Goal: Task Accomplishment & Management: Complete application form

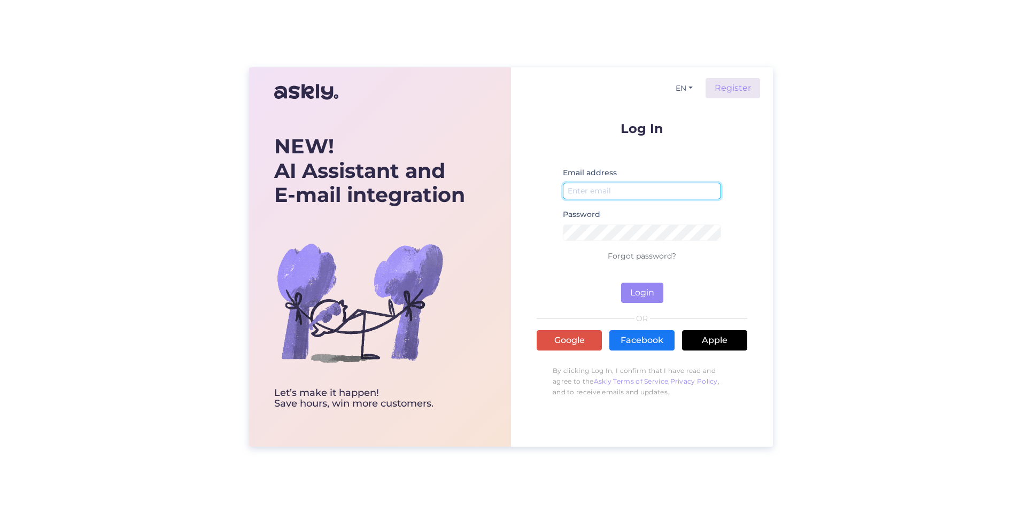
click at [607, 191] on input "email" at bounding box center [642, 191] width 158 height 17
type input "[EMAIL_ADDRESS][PERSON_NAME][DOMAIN_NAME]"
click at [647, 293] on button "Login" at bounding box center [642, 293] width 42 height 20
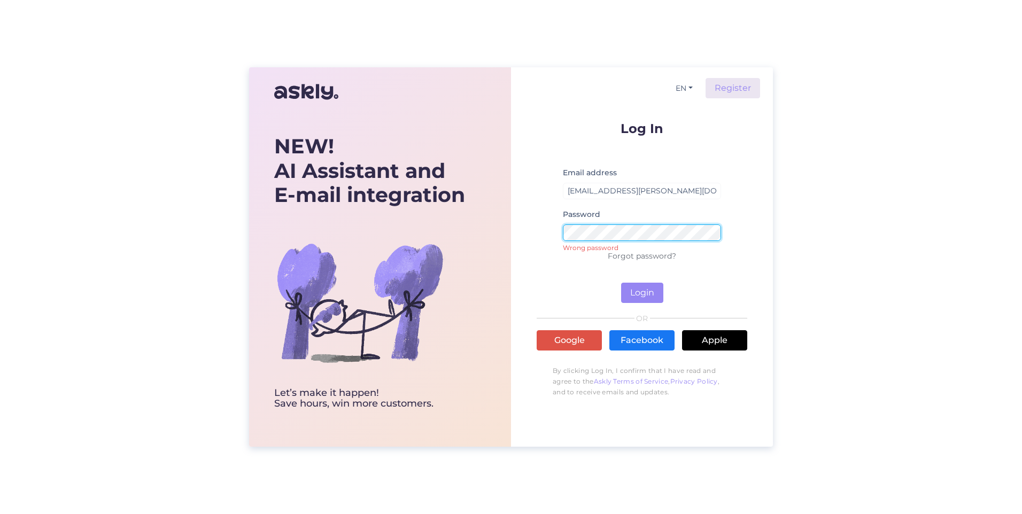
click at [522, 227] on div "EN Register Log In Email address reijo.mehtala@vipex.ee Password Wrong password…" at bounding box center [642, 256] width 262 height 379
click at [639, 293] on button "Login" at bounding box center [642, 293] width 42 height 20
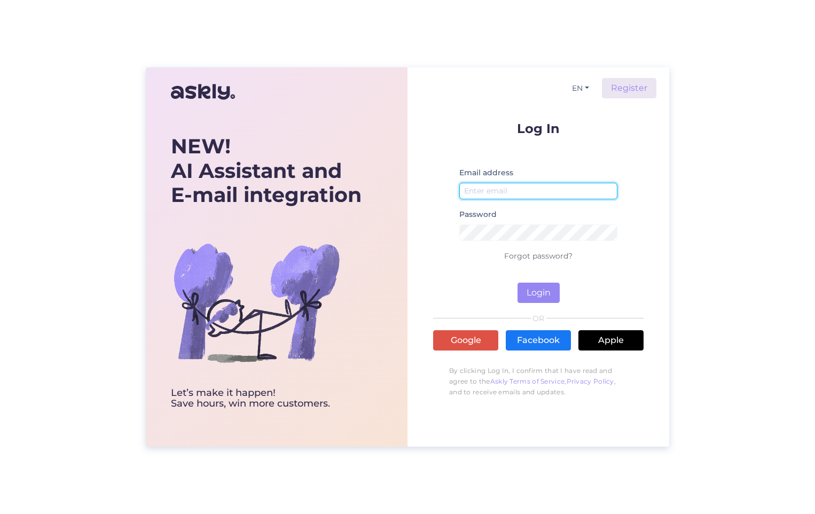
click at [499, 192] on input "email" at bounding box center [539, 191] width 158 height 17
click at [538, 297] on button "Login" at bounding box center [539, 293] width 42 height 20
click at [563, 193] on input "reijo.mehtala@vipex.ee" at bounding box center [539, 191] width 158 height 17
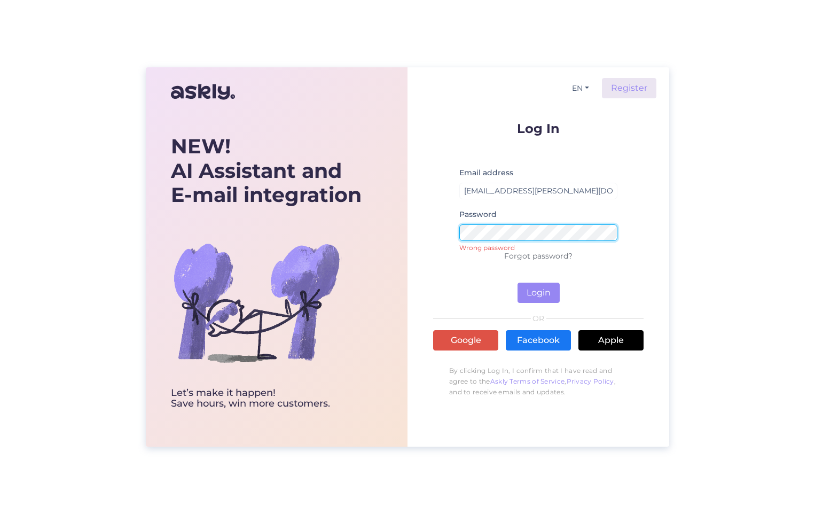
click at [447, 227] on form "Log In Email address reijo.mehtala@vipex.fi Password Wrong password Forgot pass…" at bounding box center [538, 212] width 211 height 181
click at [534, 290] on button "Login" at bounding box center [539, 293] width 42 height 20
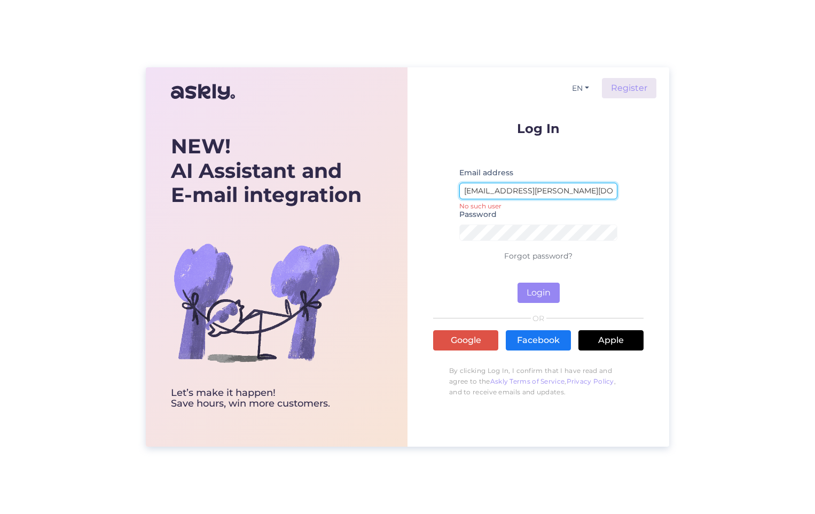
click at [562, 187] on input "reijo.mehtala@vipex.fi" at bounding box center [539, 191] width 158 height 17
click at [557, 192] on input "reijo.mehtala@vipex.ee" at bounding box center [539, 191] width 158 height 17
type input "reijo.mehtala@vipex.ee"
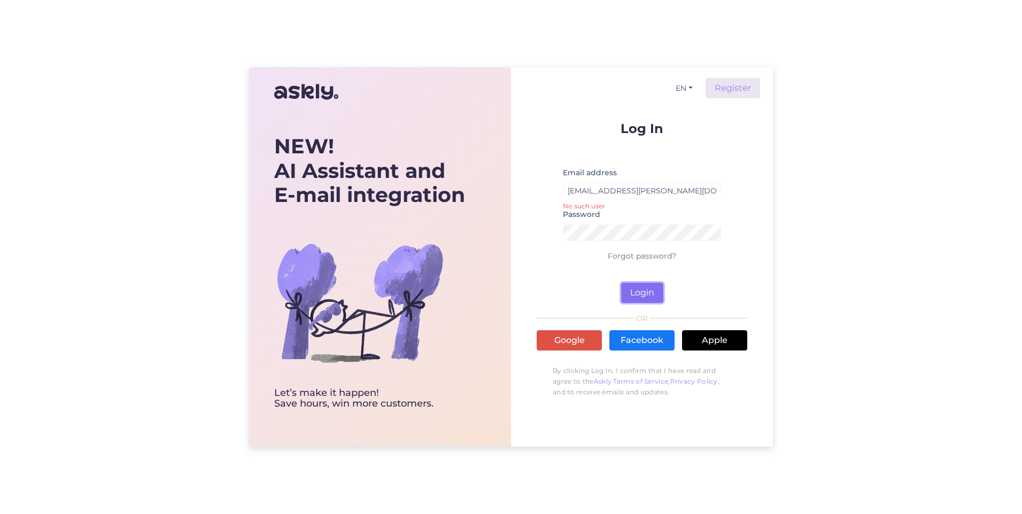
click at [636, 291] on button "Login" at bounding box center [642, 293] width 42 height 20
click at [635, 292] on button "Login" at bounding box center [642, 293] width 42 height 20
click at [636, 342] on link "Facebook" at bounding box center [641, 340] width 65 height 20
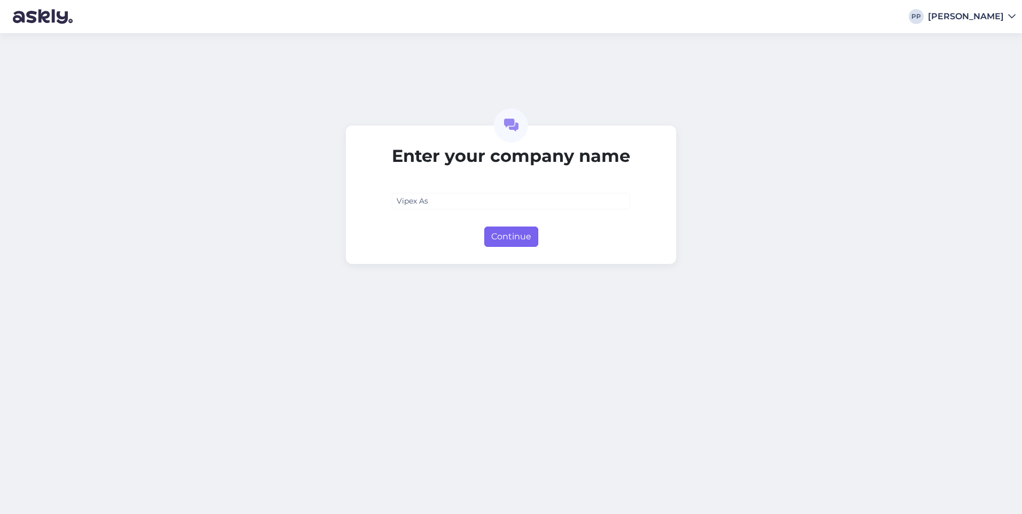
type input "Vipex As"
click at [517, 236] on button "Continue" at bounding box center [511, 237] width 54 height 20
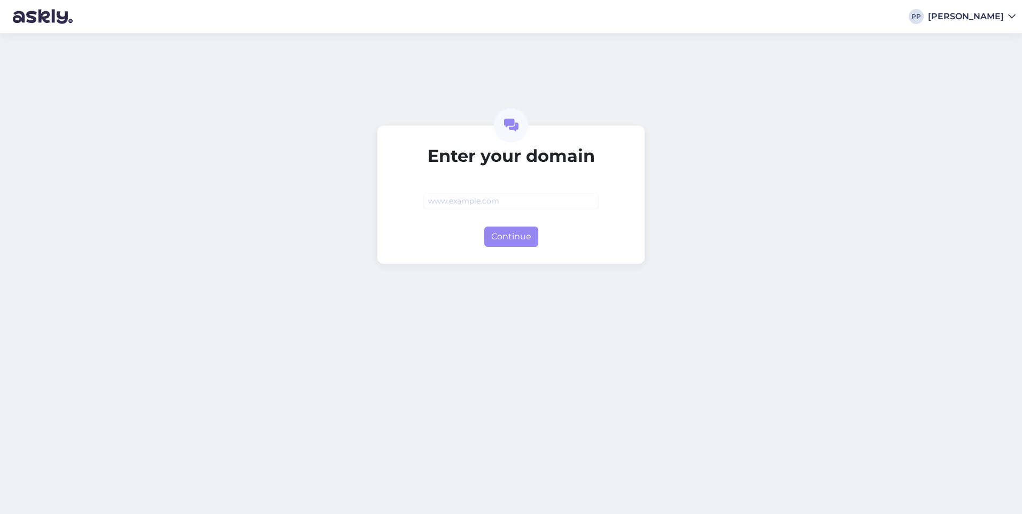
type input "a"
click at [515, 237] on button "Continue" at bounding box center [511, 237] width 54 height 20
type input "[DOMAIN_NAME]"
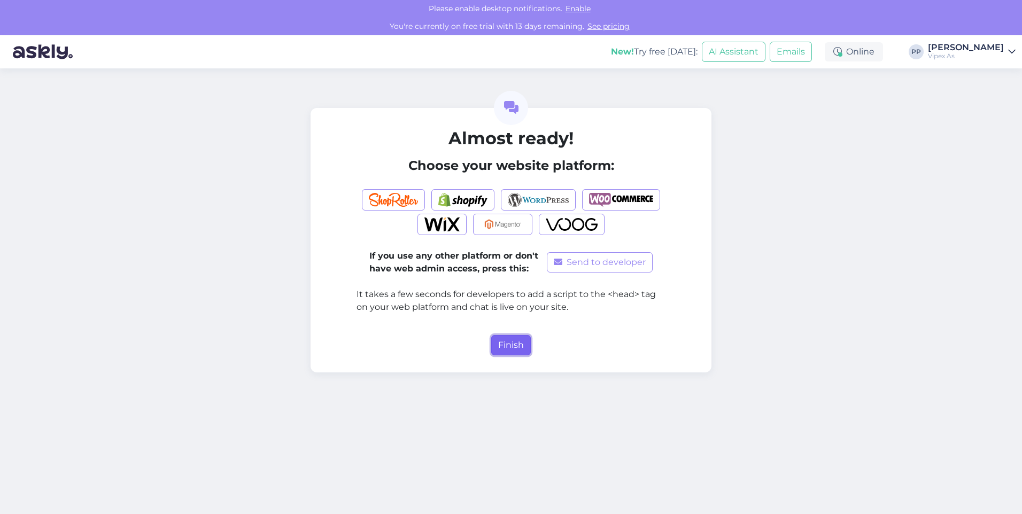
click at [512, 351] on button "Finish" at bounding box center [511, 345] width 40 height 20
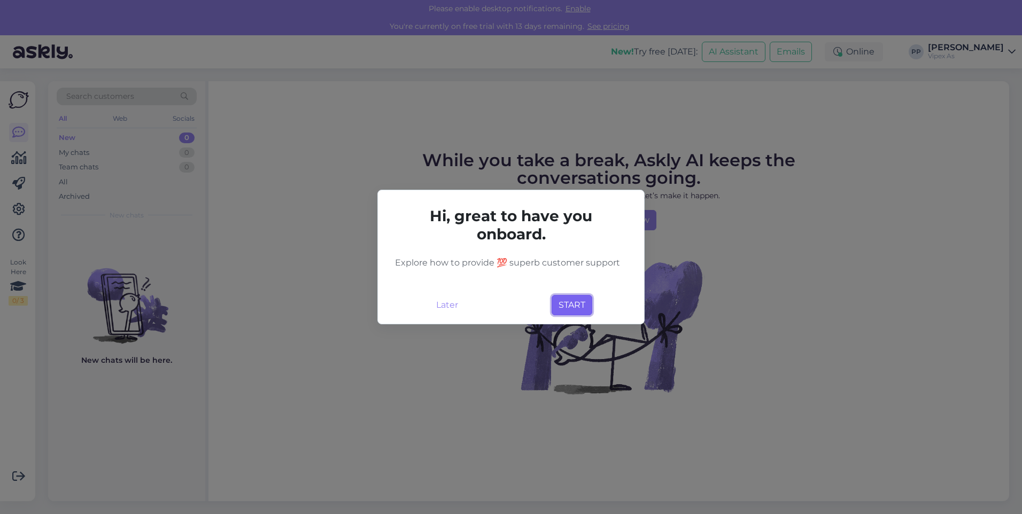
click at [572, 307] on button "START" at bounding box center [571, 305] width 41 height 20
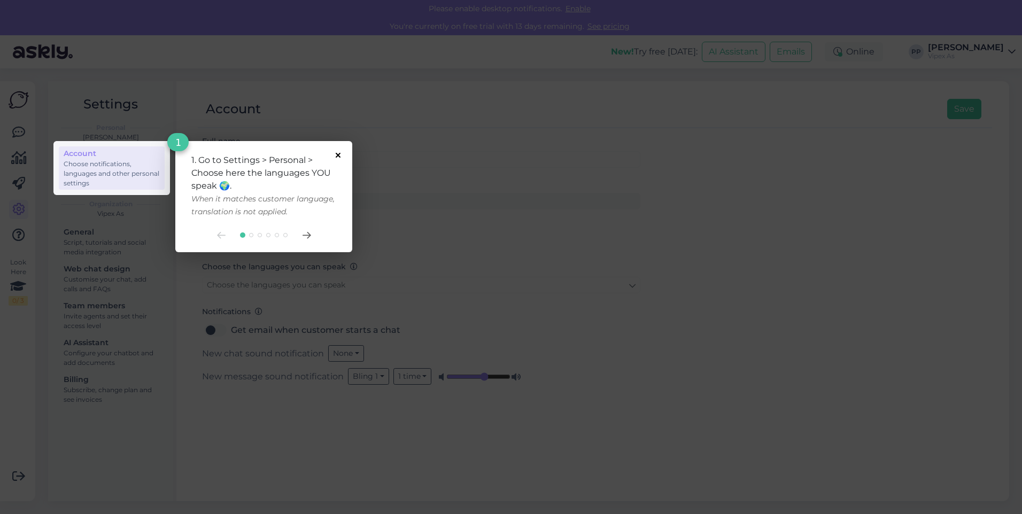
click at [339, 153] on icon at bounding box center [338, 155] width 5 height 5
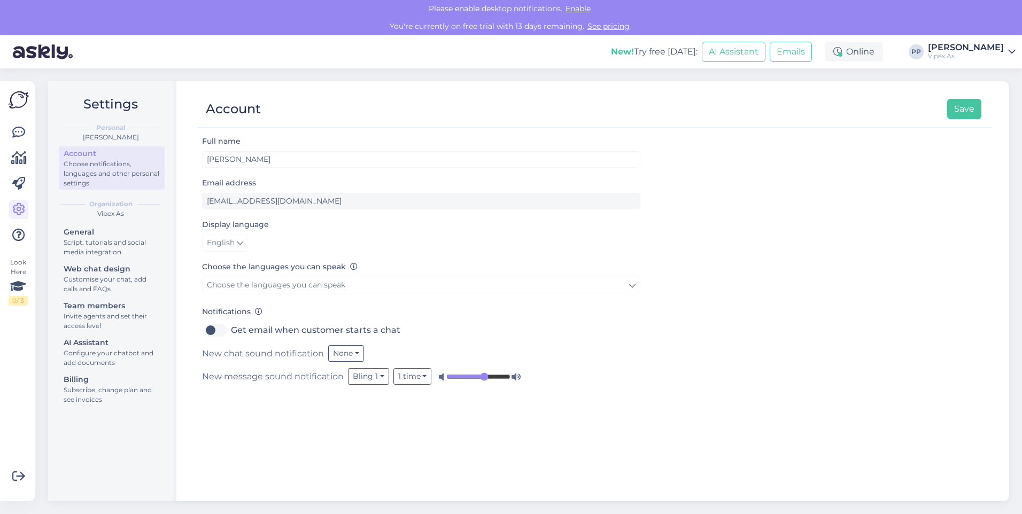
click at [1012, 48] on icon at bounding box center [1011, 52] width 7 height 9
click at [918, 128] on div "Log out" at bounding box center [949, 126] width 131 height 19
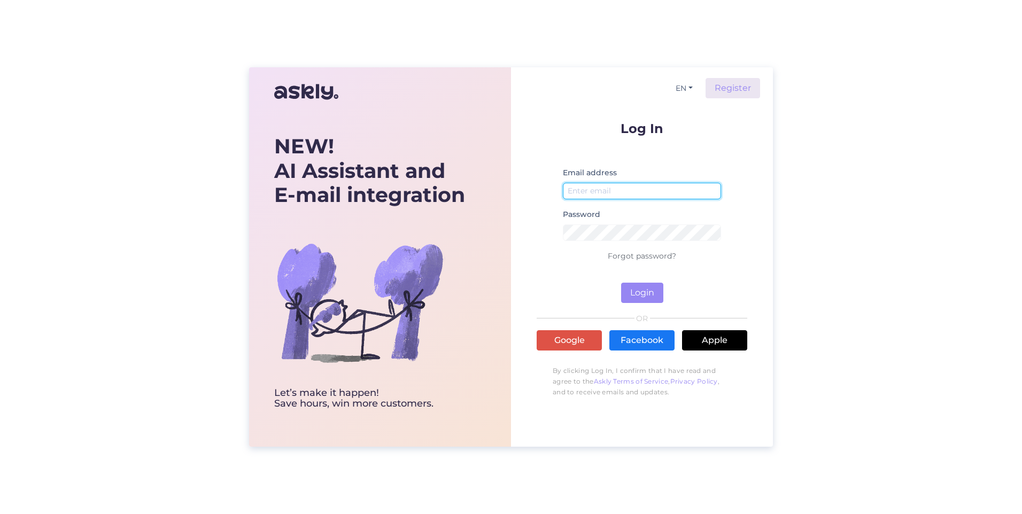
click at [601, 189] on input "email" at bounding box center [642, 191] width 158 height 17
type input "reijo.mehtala@vipex.ee"
click at [638, 296] on button "Login" at bounding box center [642, 293] width 42 height 20
click at [638, 292] on button "Login" at bounding box center [642, 293] width 42 height 20
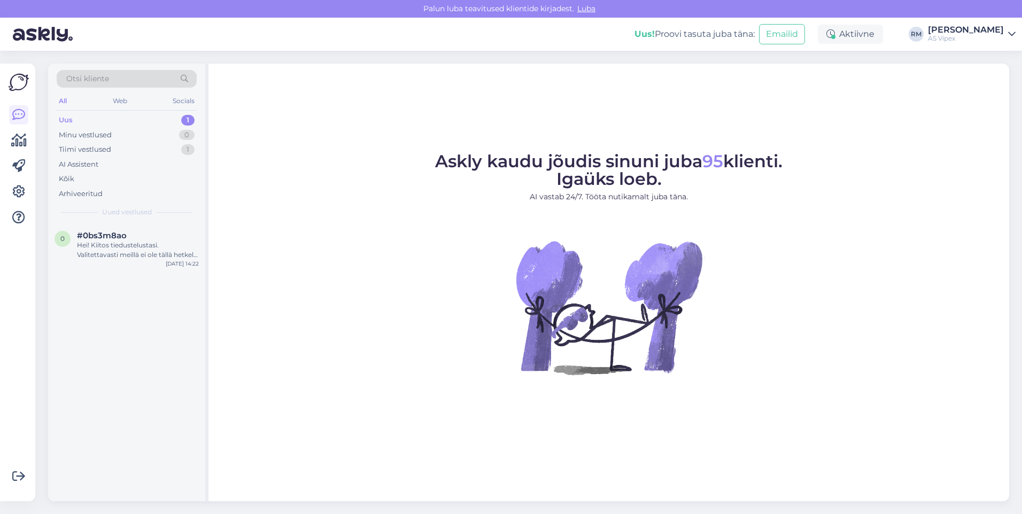
click at [72, 119] on div "Uus" at bounding box center [66, 120] width 14 height 11
click at [94, 244] on div "Hei! Kiitos tiedustelustasi. Valitettavasti meillä ei ole tällä hetkellä tietoa…" at bounding box center [138, 249] width 122 height 19
